Goal: Information Seeking & Learning: Understand process/instructions

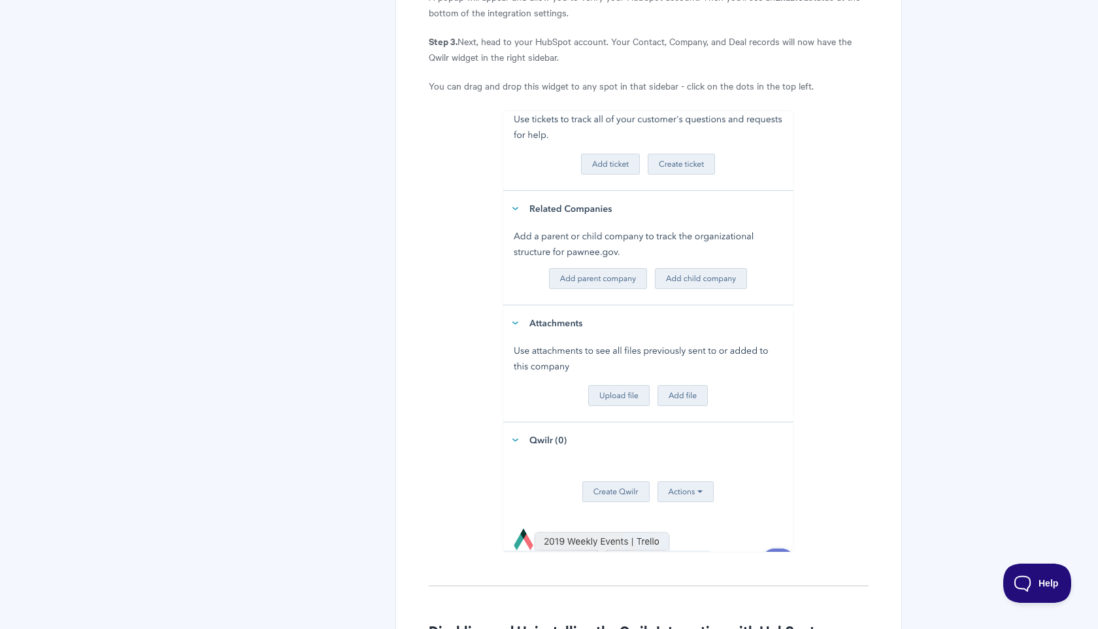
scroll to position [1499, 0]
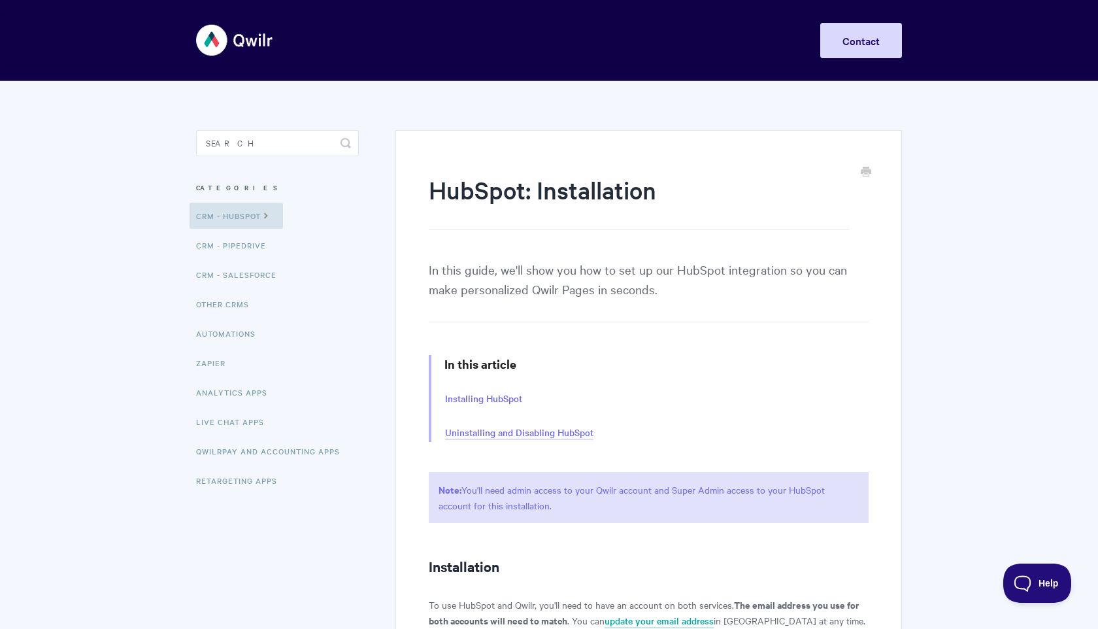
click at [484, 432] on link "Uninstalling and Disabling HubSpot" at bounding box center [519, 433] width 148 height 14
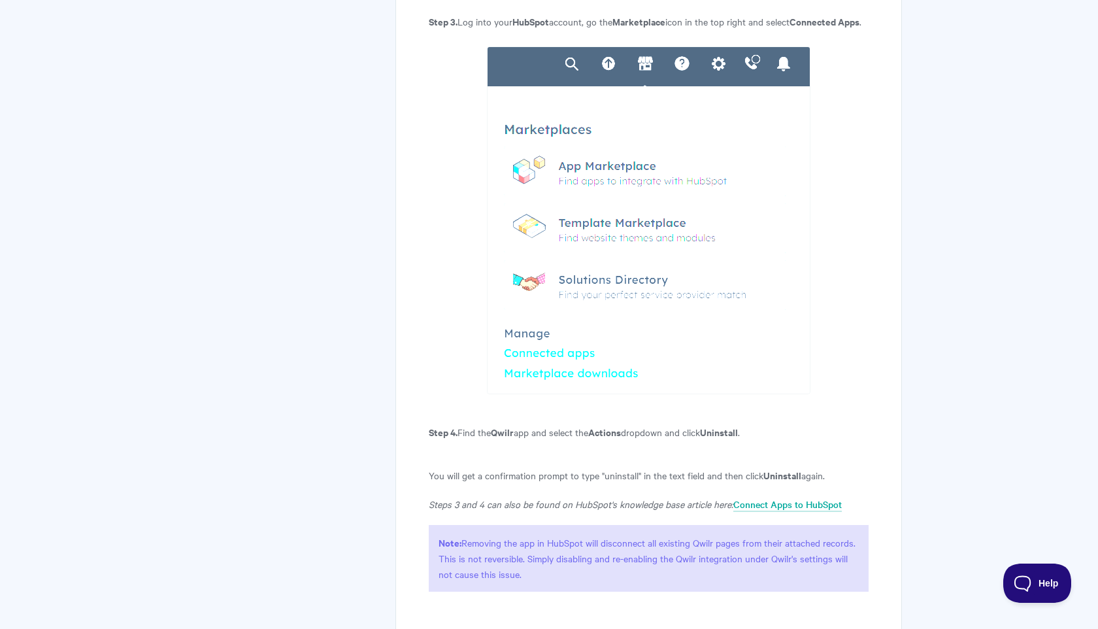
scroll to position [3111, 0]
